Goal: Information Seeking & Learning: Understand process/instructions

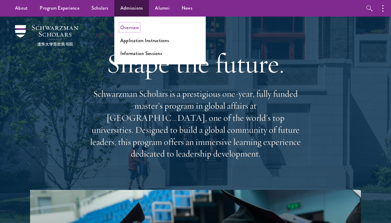
click at [135, 28] on link "Overview" at bounding box center [129, 27] width 19 height 7
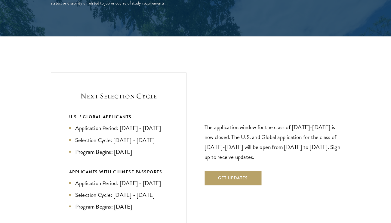
scroll to position [1197, 0]
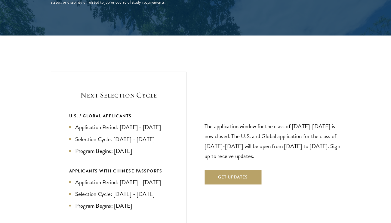
drag, startPoint x: 101, startPoint y: 148, endPoint x: 169, endPoint y: 149, distance: 68.1
click at [169, 149] on div "Next Selection Cycle U.S. / GLOBAL APPLICANTS Application Period: Apr 2026 - Se…" at bounding box center [119, 150] width 136 height 156
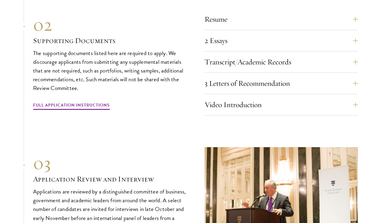
scroll to position [1848, 0]
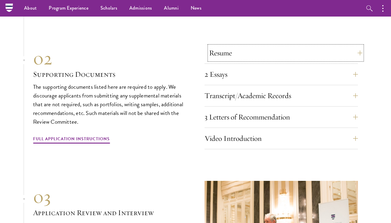
click at [221, 60] on button "Resume" at bounding box center [286, 53] width 154 height 14
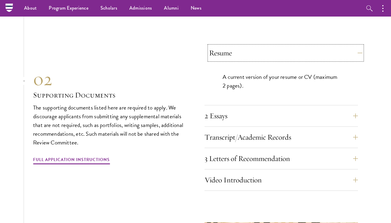
click at [221, 60] on button "Resume" at bounding box center [286, 53] width 154 height 14
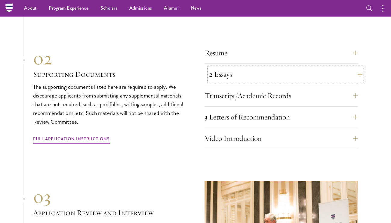
click at [223, 82] on button "2 Essays" at bounding box center [286, 74] width 154 height 14
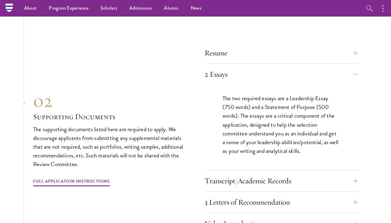
click at [234, 179] on div "Resume A current version of your resume or CV (maximum 2 pages). 2 Essays The t…" at bounding box center [282, 140] width 154 height 189
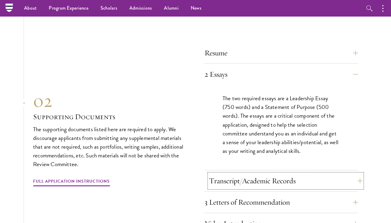
click at [234, 186] on button "Transcript/Academic Records" at bounding box center [286, 181] width 154 height 14
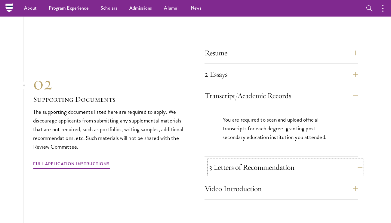
click at [231, 175] on button "3 Letters of Recommendation" at bounding box center [286, 167] width 154 height 14
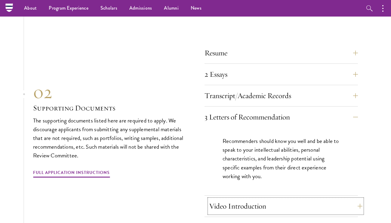
click at [229, 205] on button "Video Introduction" at bounding box center [286, 206] width 154 height 14
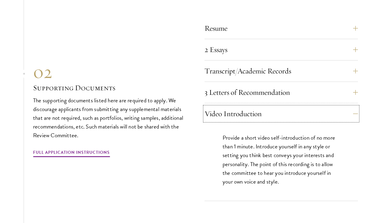
scroll to position [1874, 0]
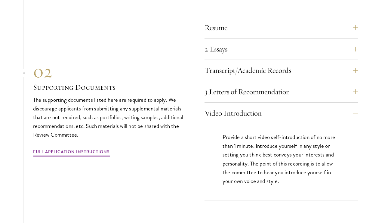
click at [116, 48] on div "Resume A current version of your resume or CV (maximum 2 pages). 2 Essays The t…" at bounding box center [195, 108] width 325 height 183
